Goal: Task Accomplishment & Management: Complete application form

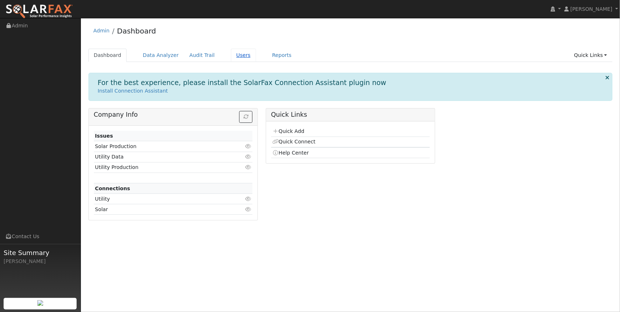
click at [236, 57] on link "Users" at bounding box center [243, 55] width 25 height 13
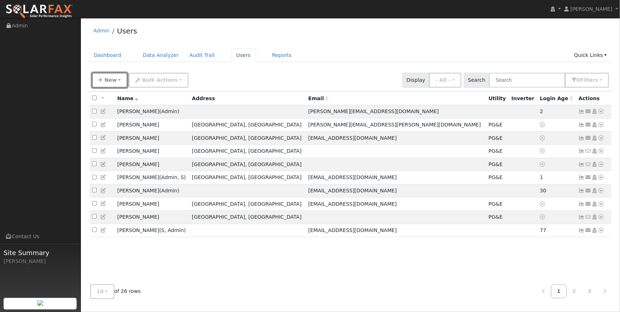
click at [95, 79] on button "New" at bounding box center [110, 80] width 36 height 15
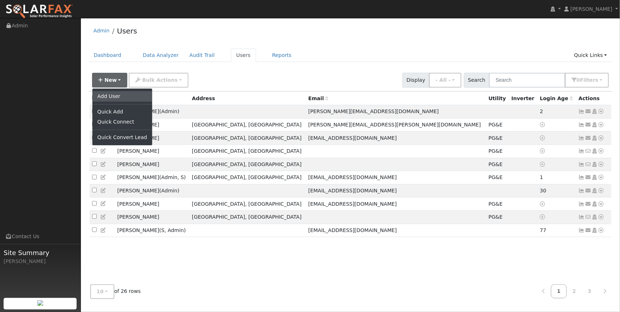
click at [108, 95] on link "Add User" at bounding box center [122, 96] width 60 height 10
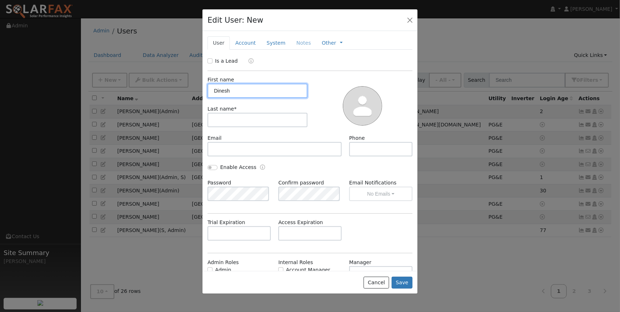
type input "Dinesh"
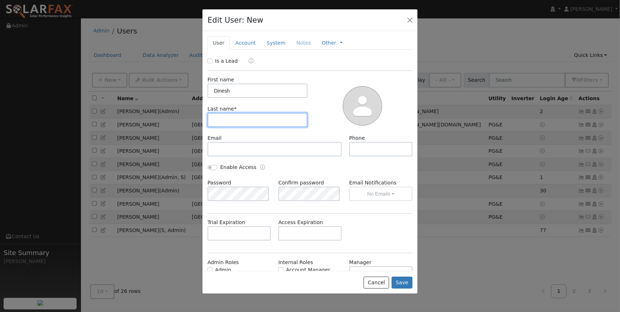
click at [254, 120] on input "text" at bounding box center [258, 120] width 100 height 14
type input "Thakur"
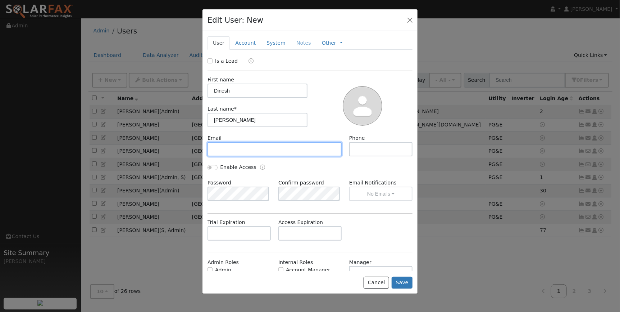
click at [248, 148] on input "text" at bounding box center [275, 149] width 134 height 14
paste input "dmthakur@yahoo.com"
type input "dmthakur@yahoo.com"
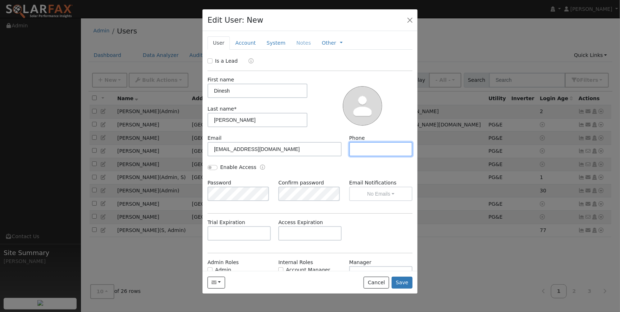
click at [366, 149] on input "text" at bounding box center [380, 149] width 63 height 14
paste input "9257651779"
type input "9257651779"
click at [399, 282] on button "Save" at bounding box center [402, 282] width 21 height 12
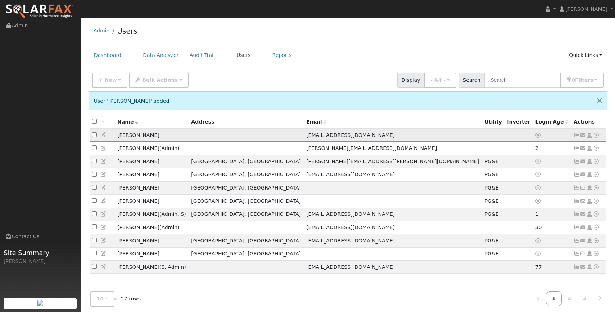
click at [596, 134] on icon at bounding box center [596, 134] width 6 height 5
click at [512, 192] on link "Utility" at bounding box center [522, 190] width 50 height 10
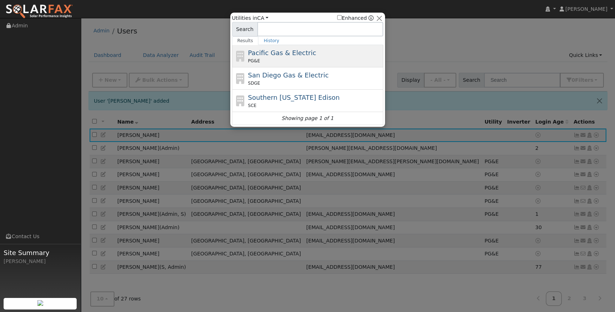
click at [284, 59] on div "PG&E" at bounding box center [315, 61] width 134 height 6
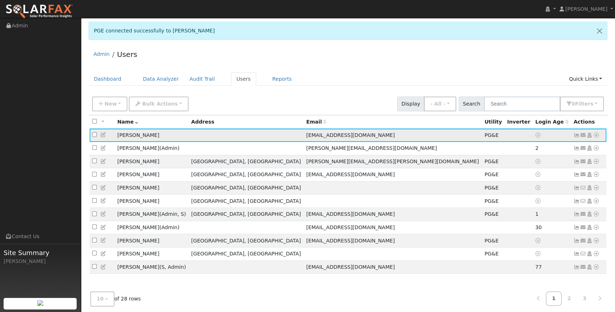
click at [573, 134] on td "Send Email... Copy a Link Reset Password Open Access Data Analyzer Reports Scen…" at bounding box center [589, 134] width 36 height 13
click at [575, 135] on icon at bounding box center [577, 134] width 6 height 5
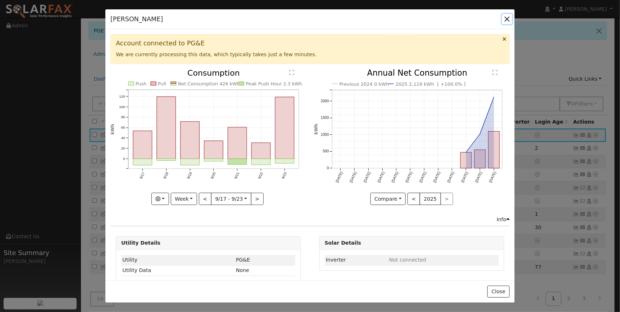
click at [508, 19] on button "button" at bounding box center [507, 19] width 10 height 10
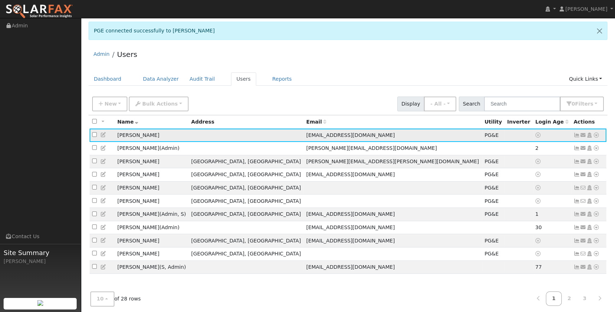
click at [576, 134] on icon at bounding box center [577, 134] width 6 height 5
